Goal: Information Seeking & Learning: Learn about a topic

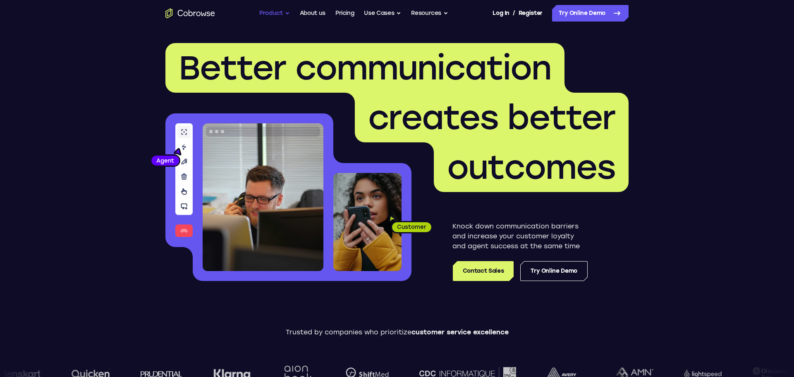
click at [288, 13] on button "Product" at bounding box center [274, 13] width 31 height 17
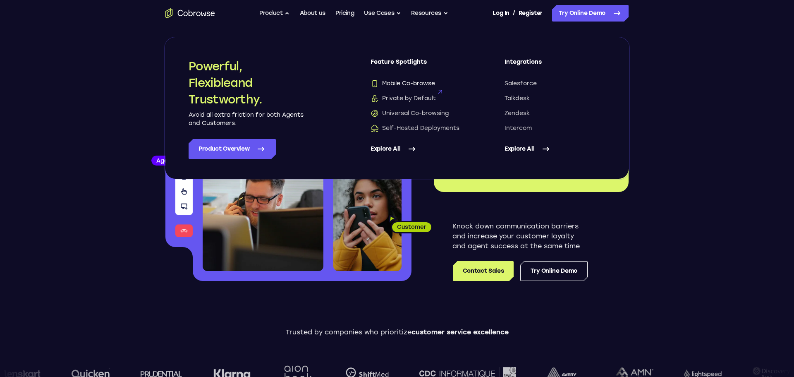
click at [395, 84] on span "Mobile Co-browse" at bounding box center [403, 83] width 65 height 8
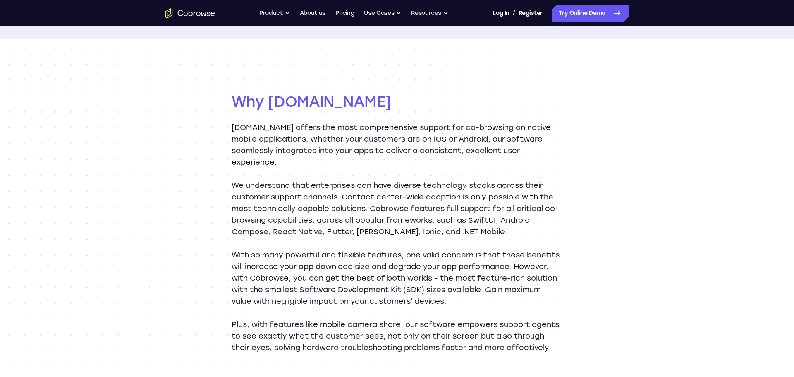
scroll to position [849, 0]
drag, startPoint x: 330, startPoint y: 231, endPoint x: 354, endPoint y: 231, distance: 24.0
click at [354, 231] on p "We understand that enterprises can have diverse technology stacks across their …" at bounding box center [397, 208] width 331 height 58
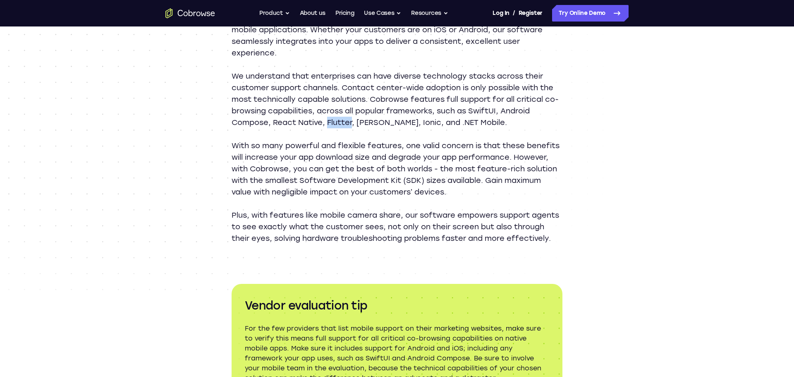
scroll to position [957, 0]
click at [418, 218] on p "Plus, with features like mobile camera share, our software empowers support age…" at bounding box center [397, 227] width 331 height 35
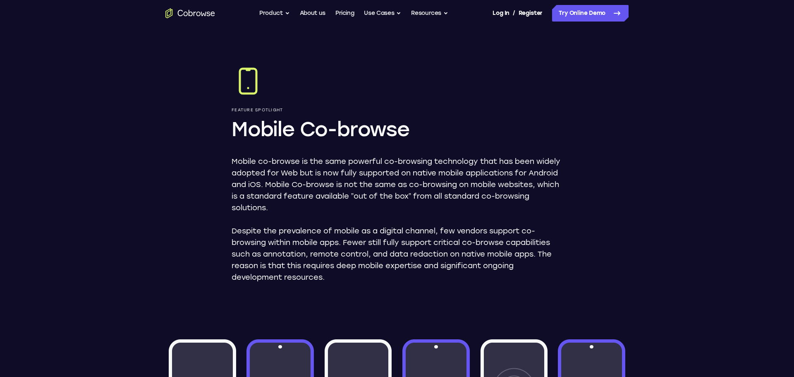
scroll to position [0, 0]
